Goal: Transaction & Acquisition: Purchase product/service

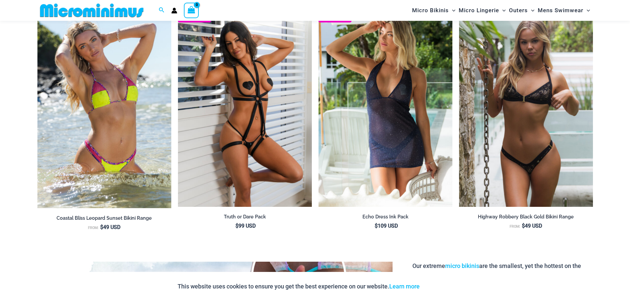
scroll to position [931, 0]
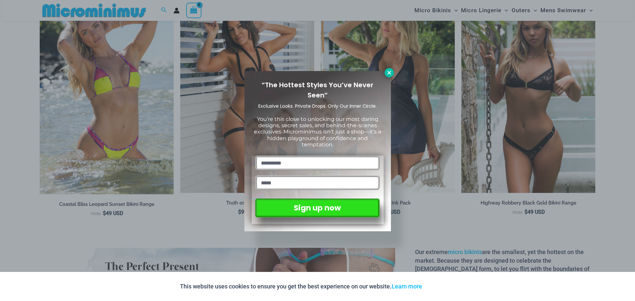
click at [387, 76] on button at bounding box center [388, 72] width 9 height 9
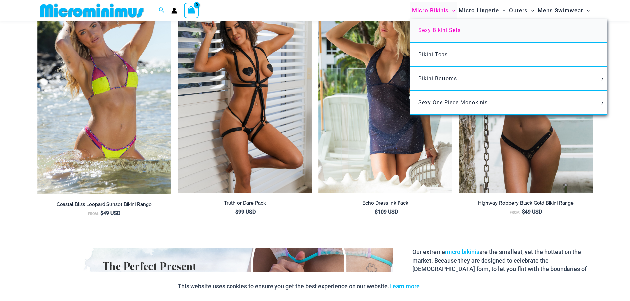
click at [428, 29] on span "Sexy Bikini Sets" at bounding box center [439, 30] width 42 height 6
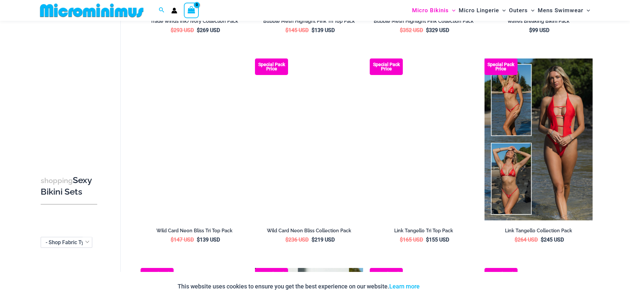
scroll to position [435, 0]
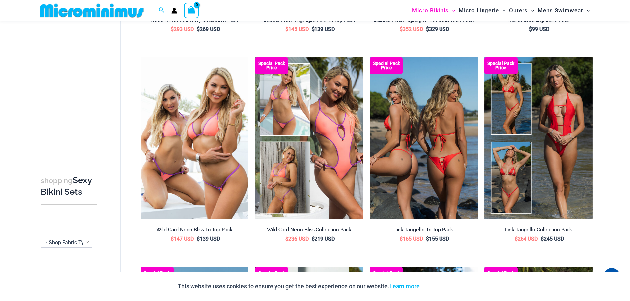
click at [433, 183] on img at bounding box center [424, 139] width 108 height 162
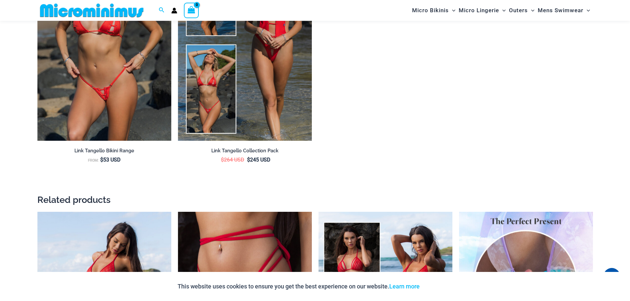
scroll to position [1151, 0]
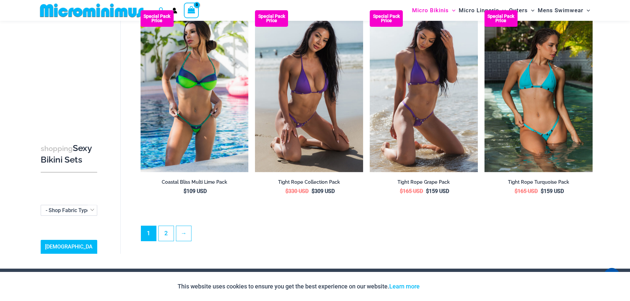
scroll to position [1531, 0]
